Goal: Information Seeking & Learning: Learn about a topic

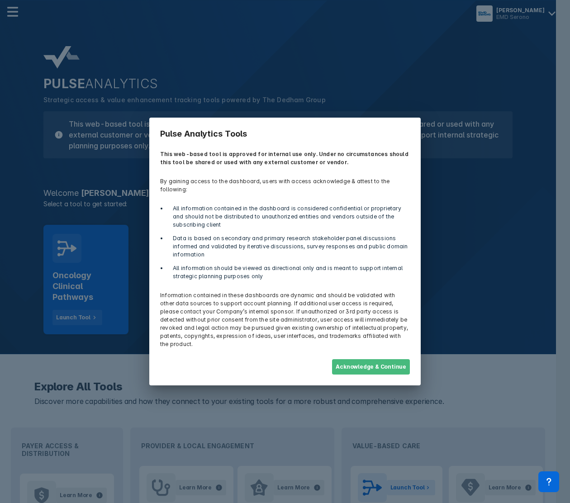
click at [382, 359] on button "Acknowledge & Continue" at bounding box center [371, 366] width 78 height 15
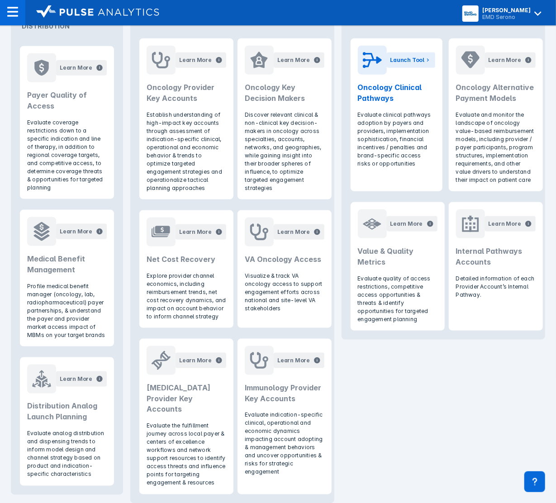
scroll to position [433, 0]
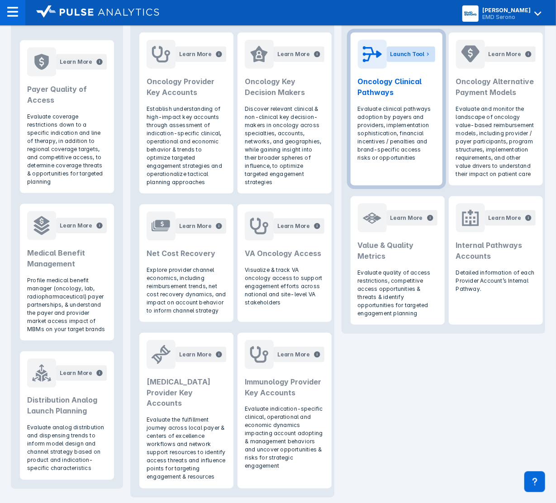
click at [400, 56] on div "Launch Tool" at bounding box center [407, 54] width 34 height 8
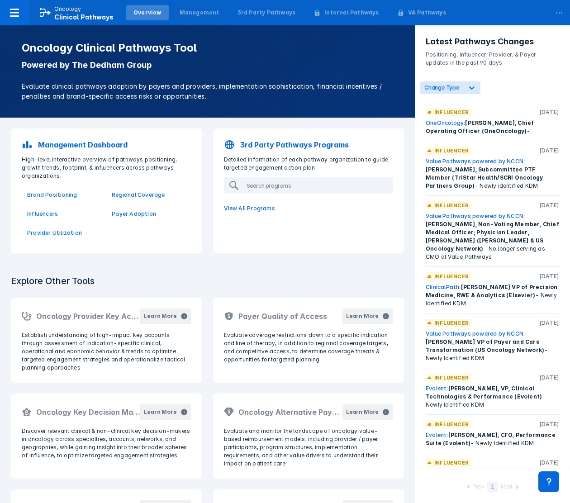
drag, startPoint x: 378, startPoint y: 191, endPoint x: 362, endPoint y: 253, distance: 63.9
click at [362, 253] on div "3rd Party Pathways Programs Detailed information of each pathway organization t…" at bounding box center [309, 191] width 202 height 136
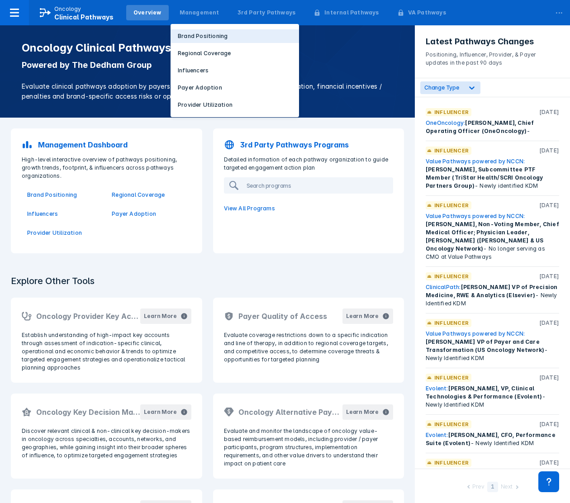
click at [192, 39] on p "Brand Positioning" at bounding box center [203, 36] width 50 height 8
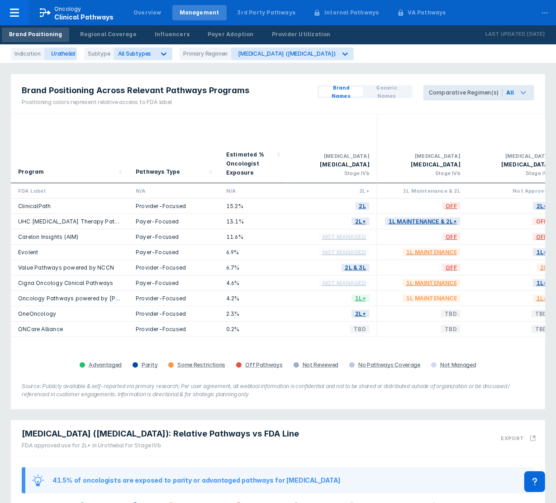
click at [521, 95] on icon at bounding box center [523, 92] width 11 height 11
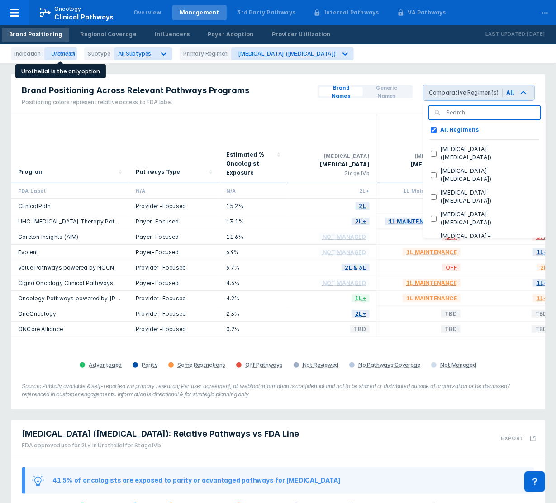
click at [64, 53] on div "Urothelial" at bounding box center [60, 53] width 33 height 13
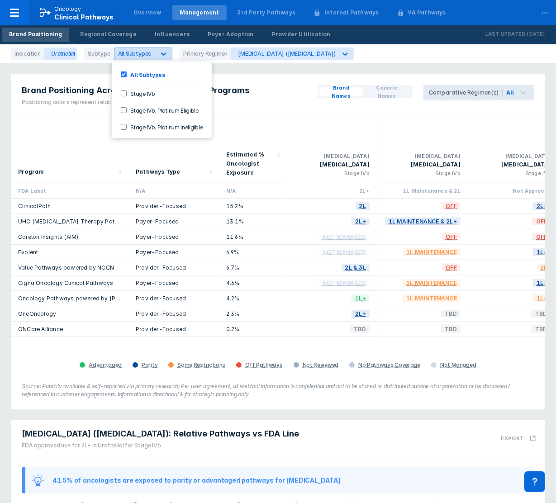
click at [163, 54] on icon at bounding box center [163, 53] width 9 height 9
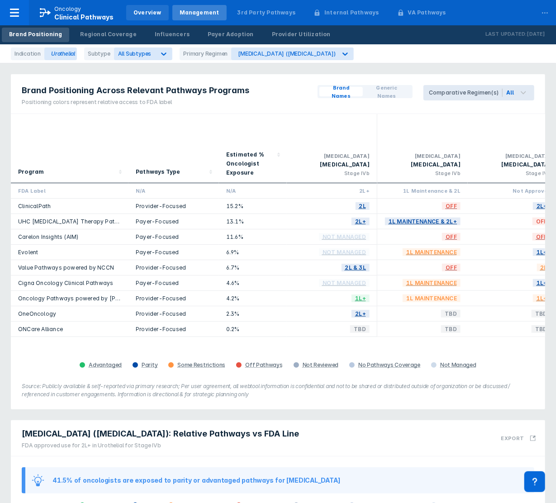
click at [142, 11] on div "Overview" at bounding box center [147, 13] width 28 height 8
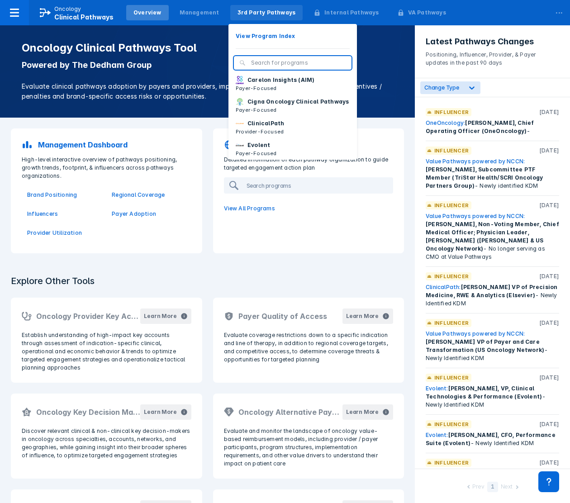
click at [250, 17] on div "3rd Party Pathways" at bounding box center [266, 12] width 73 height 15
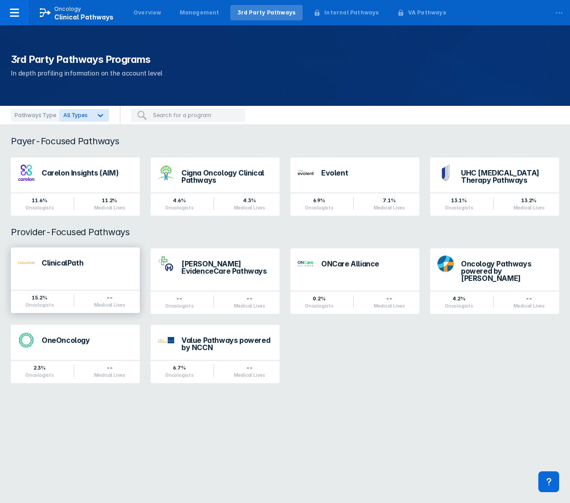
click at [42, 271] on div "ClinicalPath" at bounding box center [75, 262] width 129 height 31
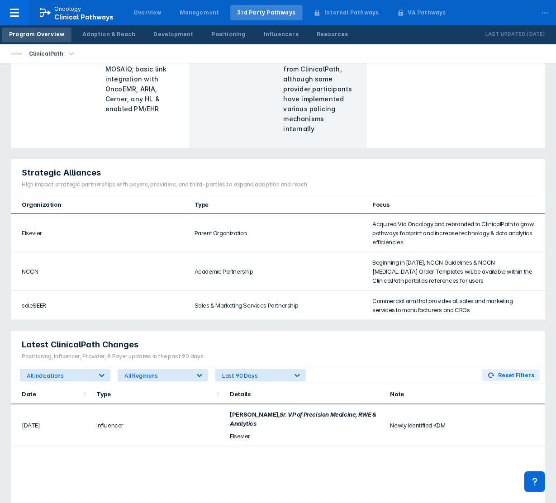
scroll to position [350, 0]
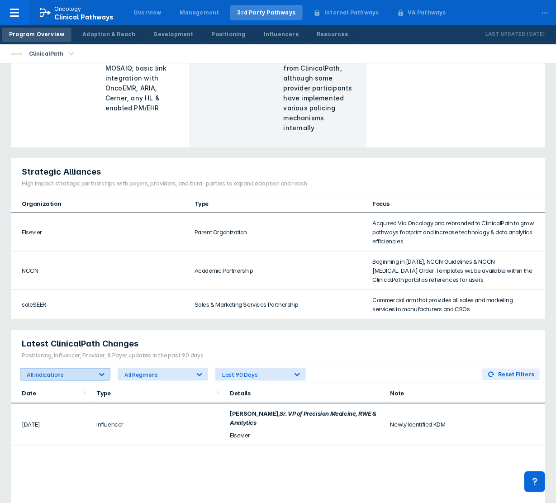
click at [105, 370] on icon at bounding box center [101, 374] width 9 height 9
click at [200, 370] on icon at bounding box center [199, 374] width 9 height 9
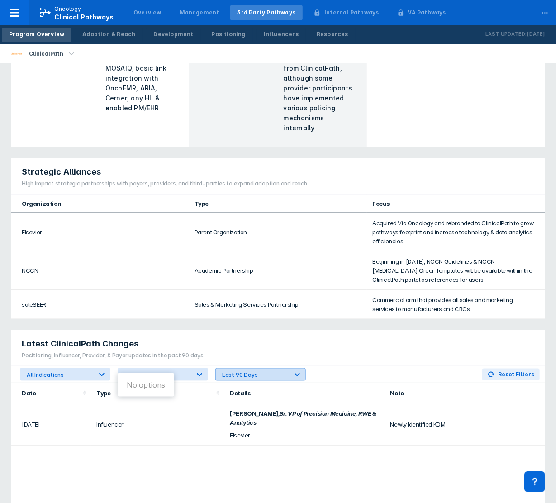
click at [296, 369] on div at bounding box center [297, 374] width 16 height 16
click at [350, 383] on th "Details" at bounding box center [304, 393] width 160 height 20
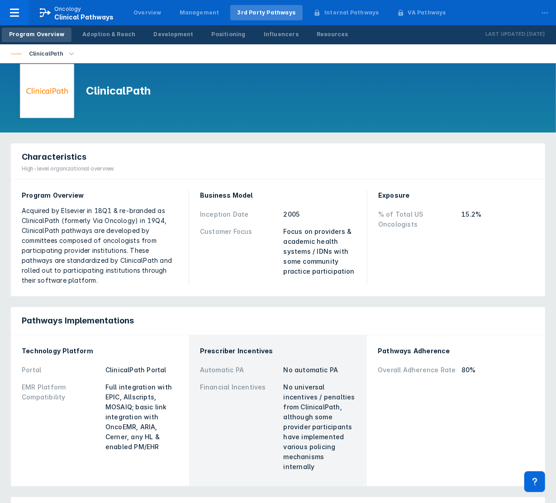
scroll to position [0, 0]
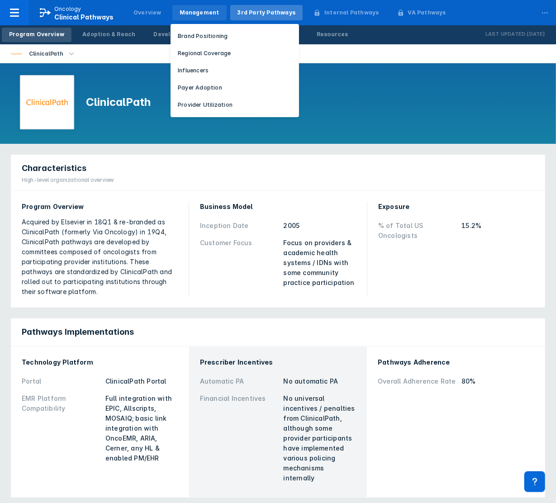
click at [188, 9] on div "Management" at bounding box center [200, 13] width 40 height 8
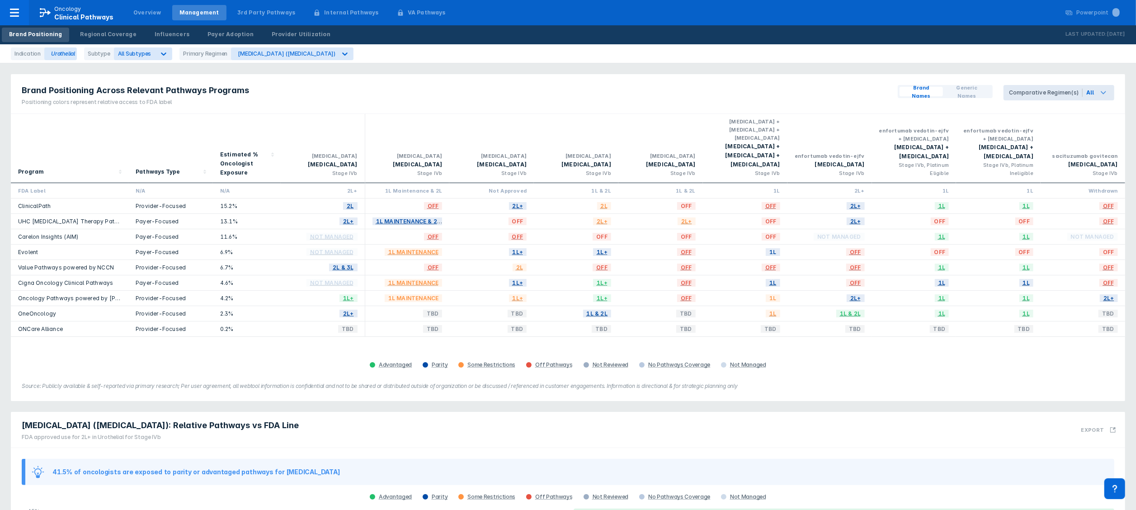
click at [569, 95] on icon at bounding box center [1103, 92] width 11 height 11
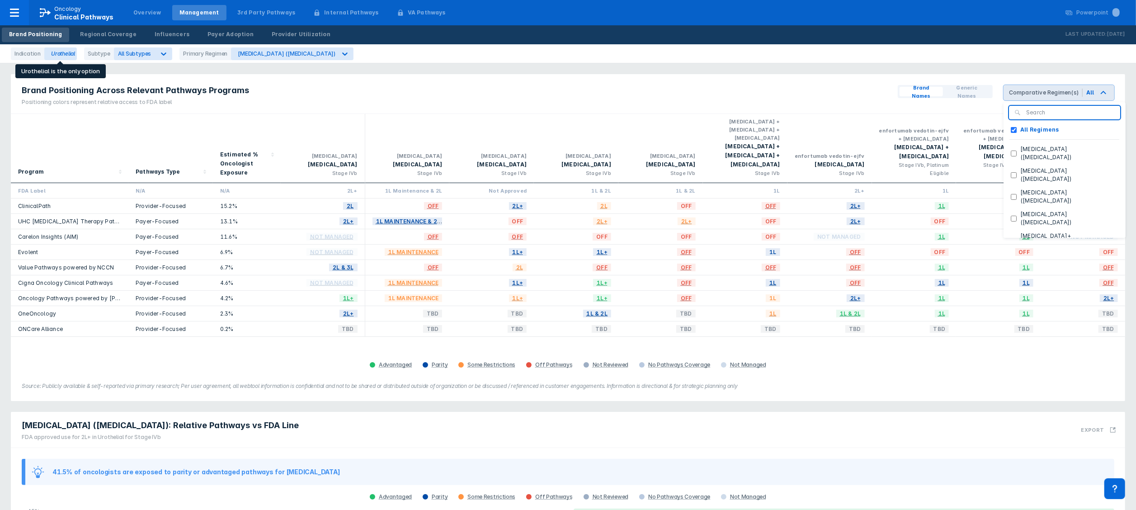
click at [72, 55] on div "Urothelial" at bounding box center [60, 53] width 33 height 13
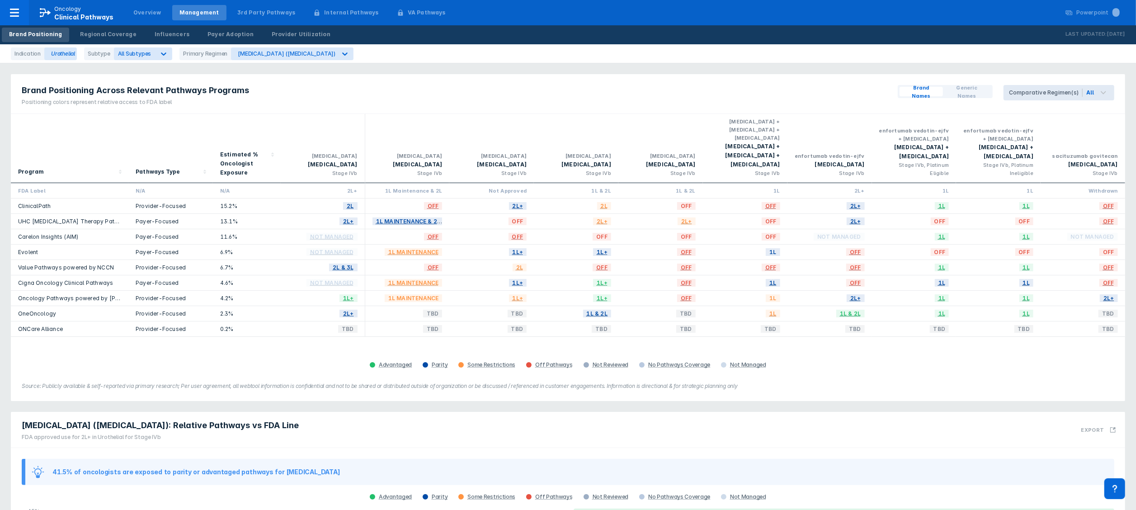
click at [63, 55] on div "Urothelial" at bounding box center [60, 53] width 33 height 13
click at [54, 51] on div "Urothelial" at bounding box center [60, 53] width 33 height 13
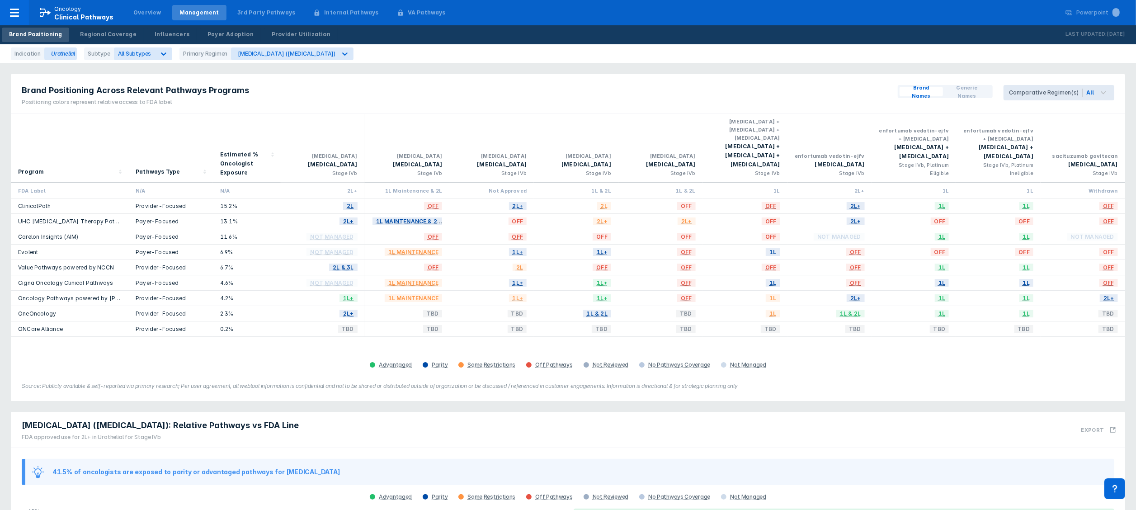
click at [424, 425] on div "[MEDICAL_DATA] ([MEDICAL_DATA]): Relative Pathways vs FDA Line FDA approved use…" at bounding box center [568, 430] width 1115 height 36
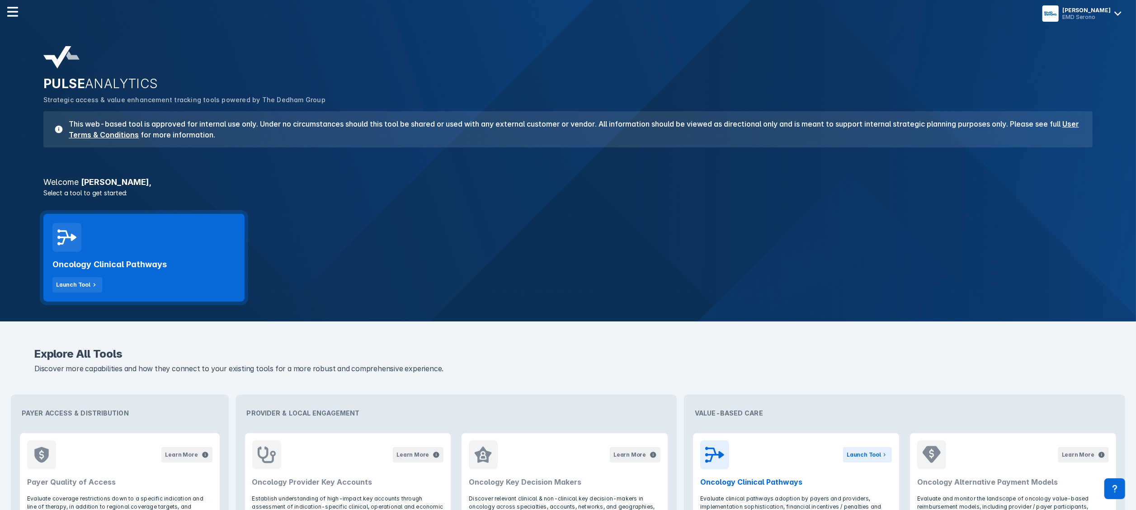
click at [165, 266] on h2 "Oncology Clinical Pathways" at bounding box center [109, 264] width 114 height 11
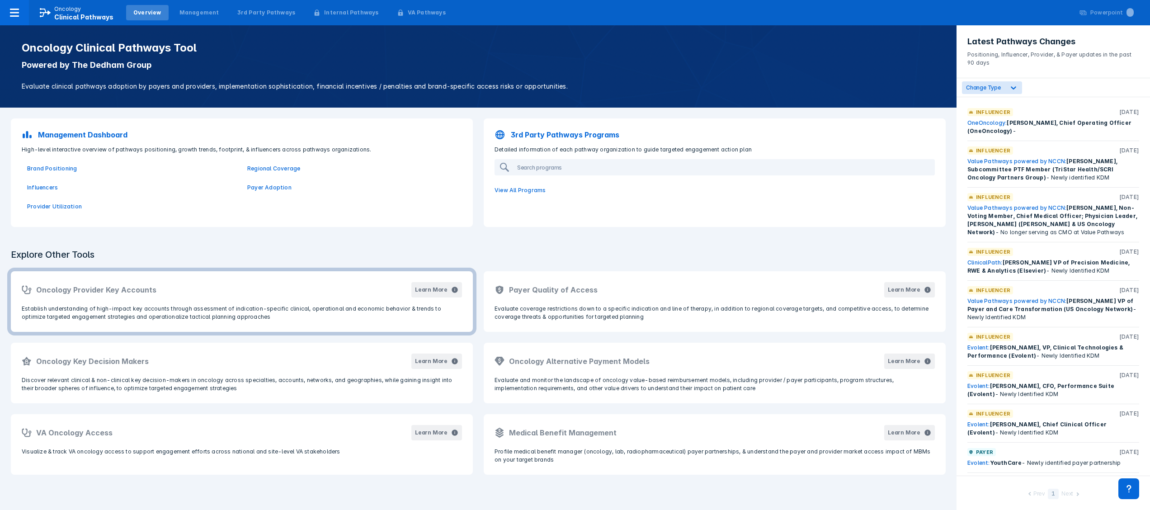
click at [319, 287] on div "Oncology Provider Key Accounts Learn More" at bounding box center [242, 289] width 440 height 15
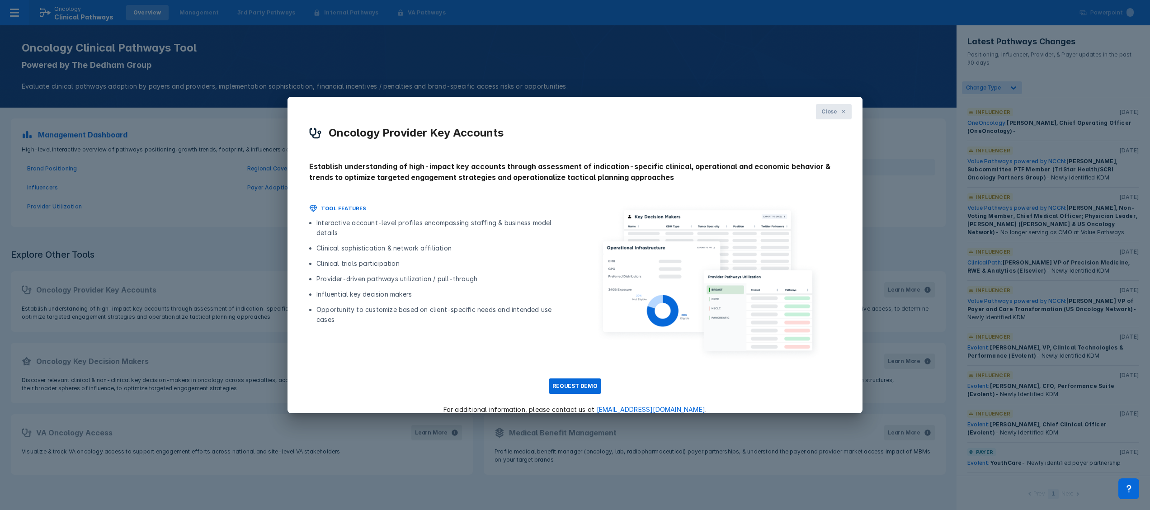
click at [822, 110] on span "Close" at bounding box center [830, 112] width 16 height 8
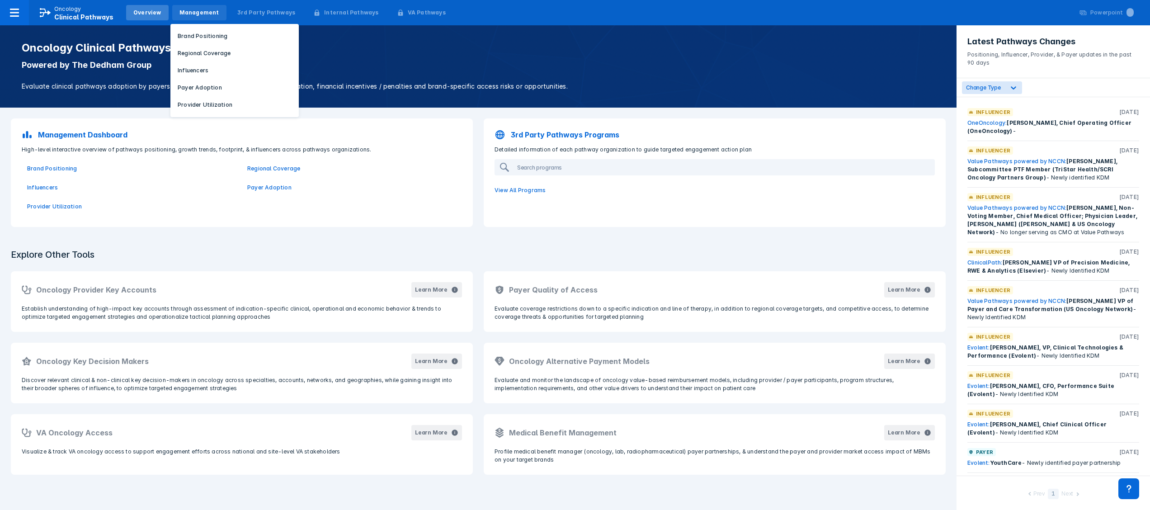
click at [189, 6] on div "Management" at bounding box center [199, 12] width 54 height 15
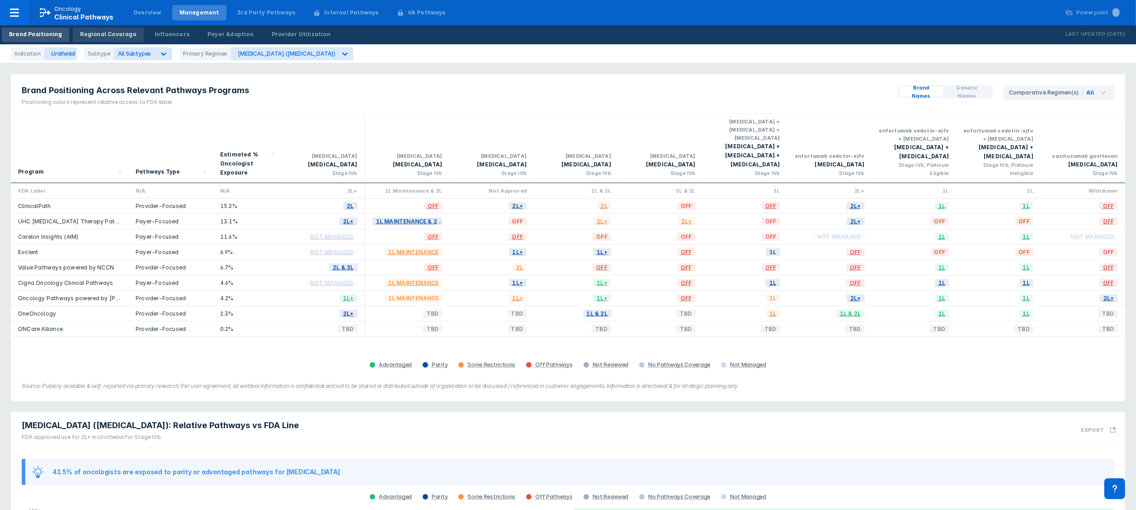
click at [92, 37] on div "Regional Coverage" at bounding box center [108, 34] width 56 height 8
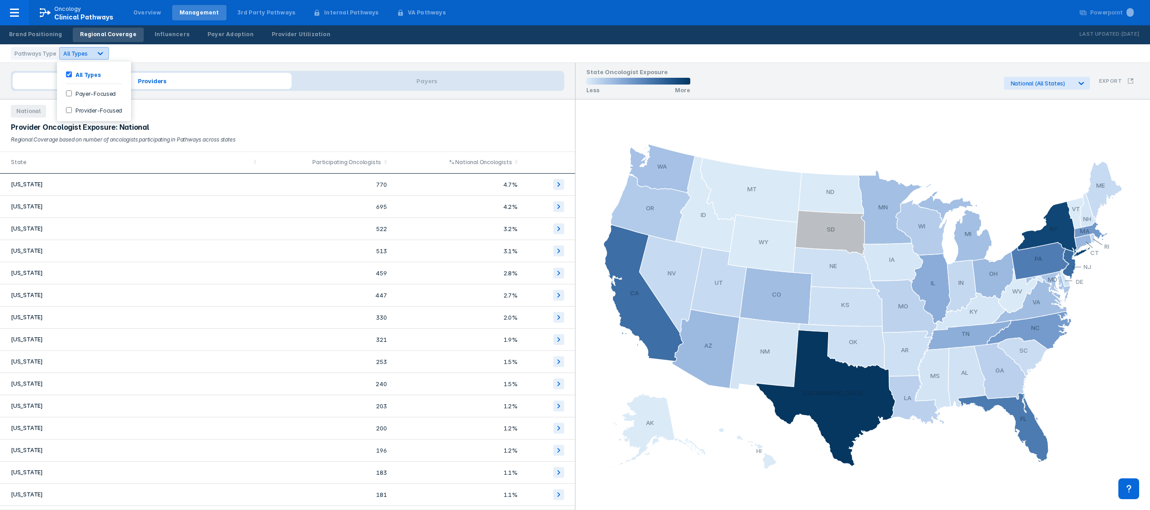
click at [97, 55] on icon at bounding box center [100, 53] width 9 height 9
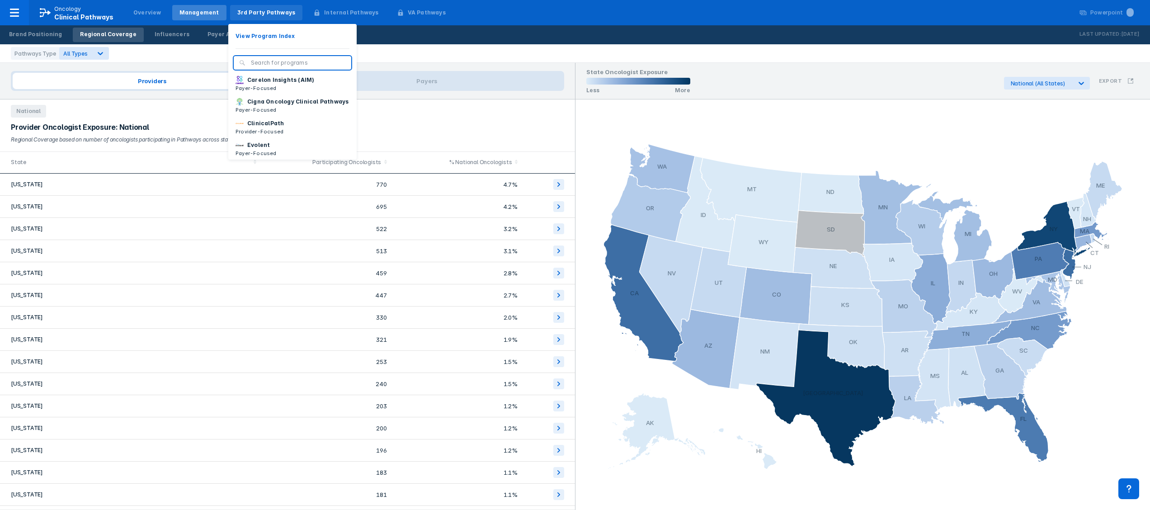
click at [237, 10] on div "3rd Party Pathways" at bounding box center [266, 13] width 58 height 8
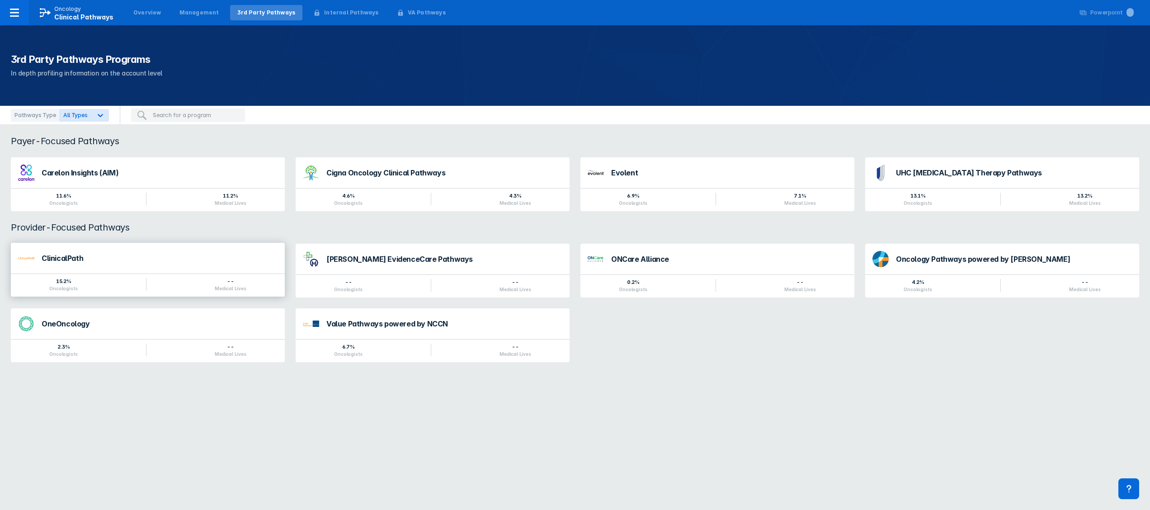
click at [183, 260] on div "ClinicalPath" at bounding box center [160, 258] width 236 height 7
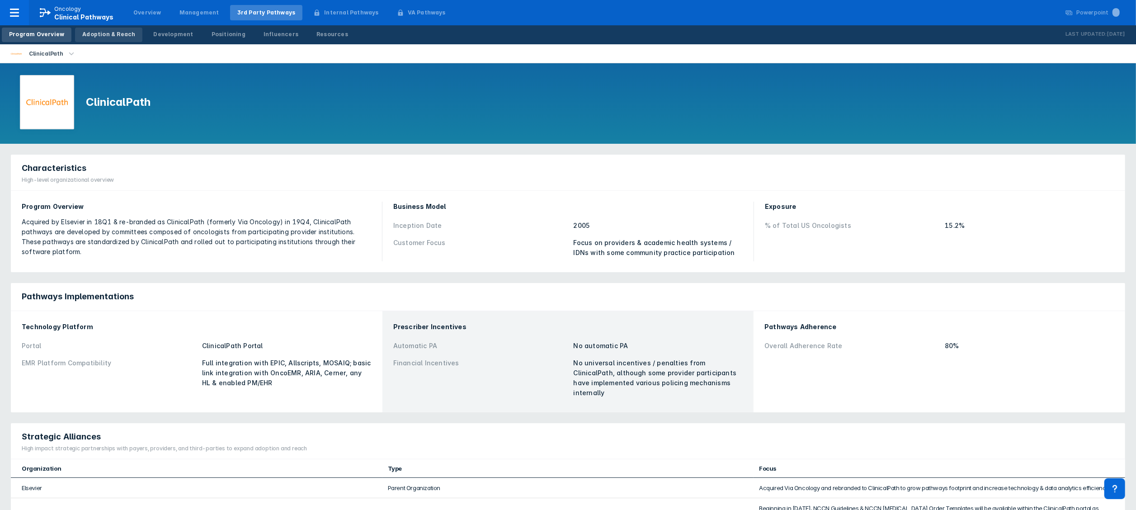
click at [109, 38] on div "Adoption & Reach" at bounding box center [108, 34] width 53 height 8
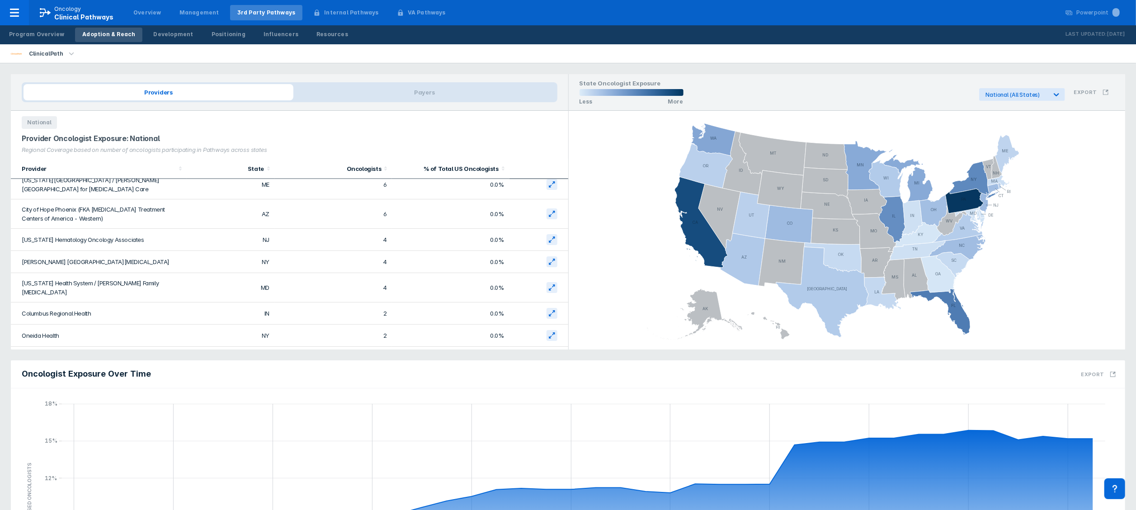
scroll to position [1293, 0]
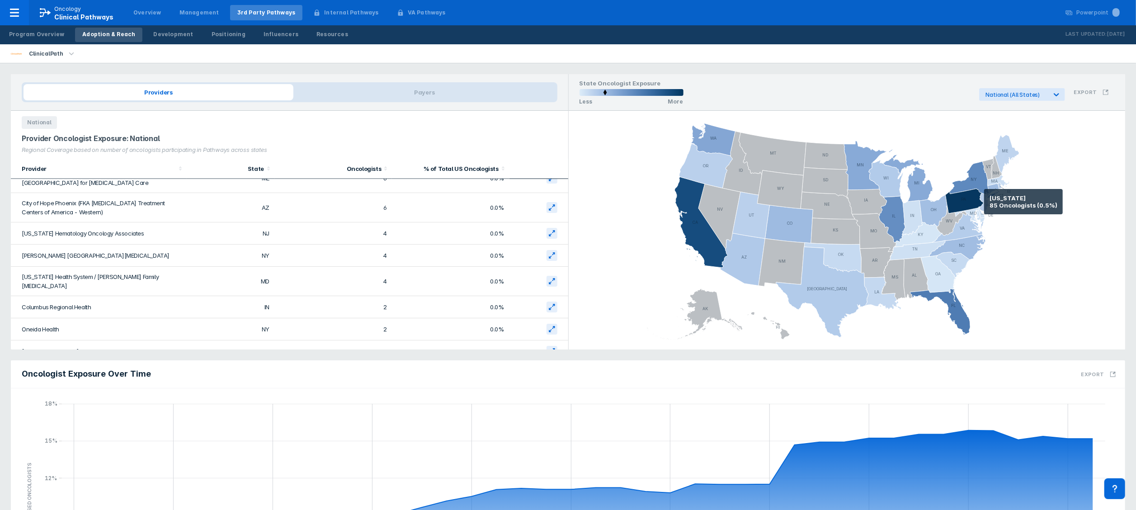
click at [984, 202] on icon at bounding box center [984, 203] width 9 height 20
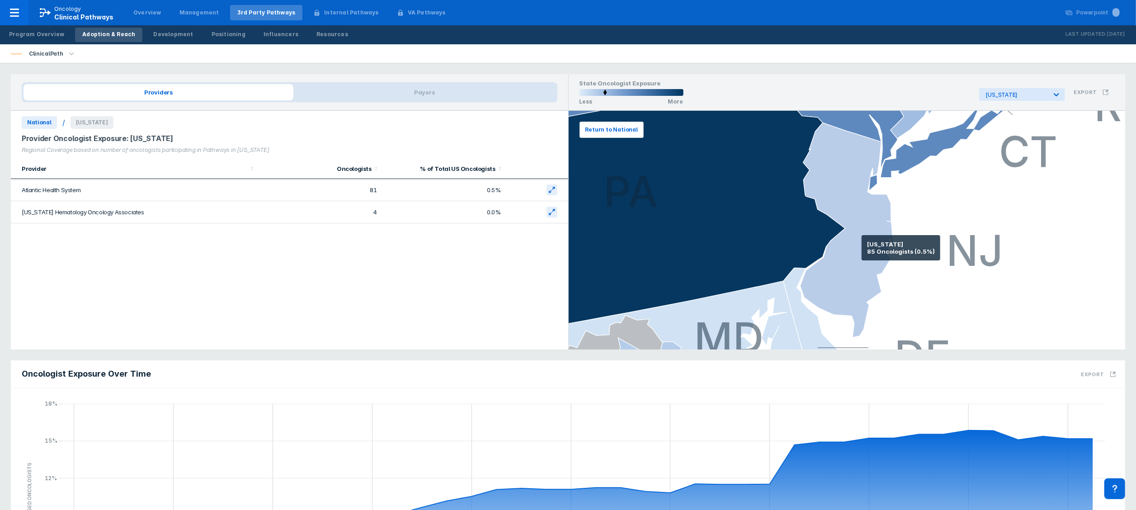
click at [862, 248] on icon at bounding box center [846, 230] width 93 height 215
